Goal: Information Seeking & Learning: Find specific fact

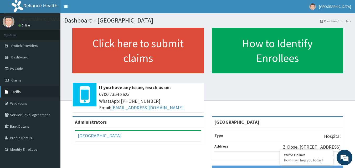
click at [20, 91] on span "Tariffs" at bounding box center [15, 91] width 9 height 5
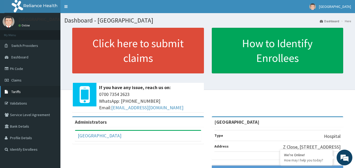
click at [29, 88] on link "Tariffs" at bounding box center [30, 92] width 60 height 12
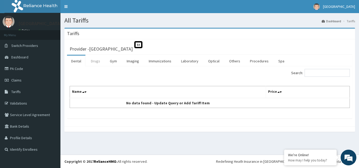
click at [94, 62] on link "Drugs" at bounding box center [96, 61] width 18 height 11
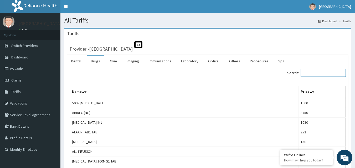
click at [333, 74] on input "Search:" at bounding box center [322, 73] width 45 height 8
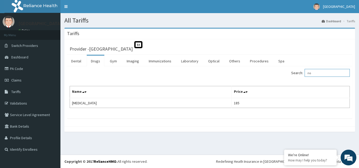
type input "n"
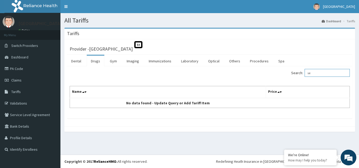
type input "s"
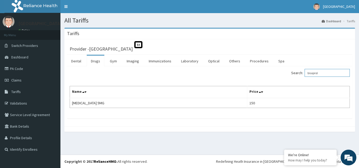
type input "bisoprol"
